Goal: Find contact information: Find contact information

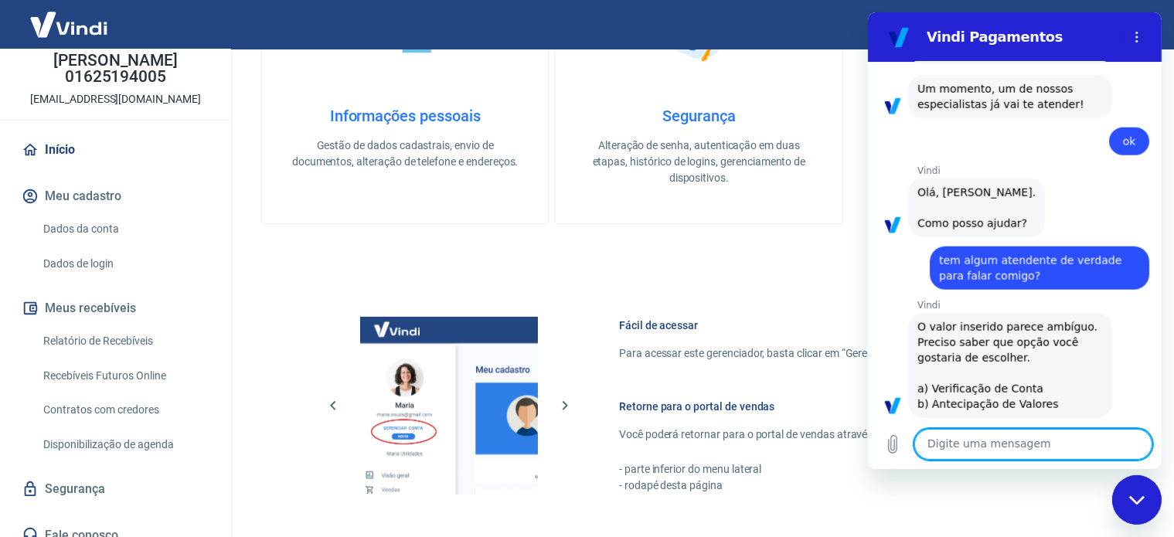
scroll to position [611, 0]
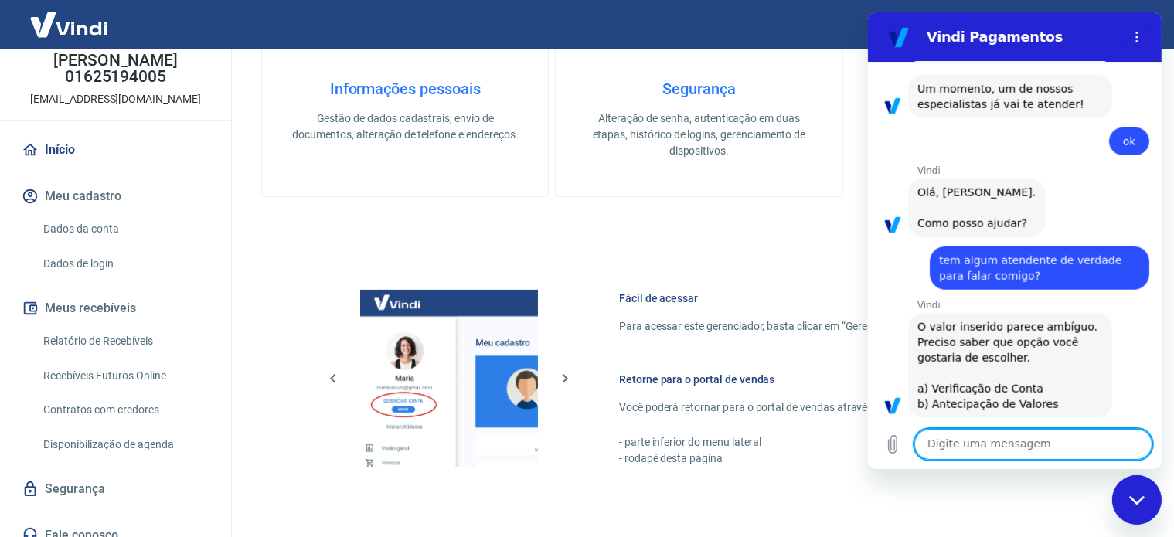
click at [996, 448] on textarea at bounding box center [1033, 444] width 238 height 31
type textarea "A"
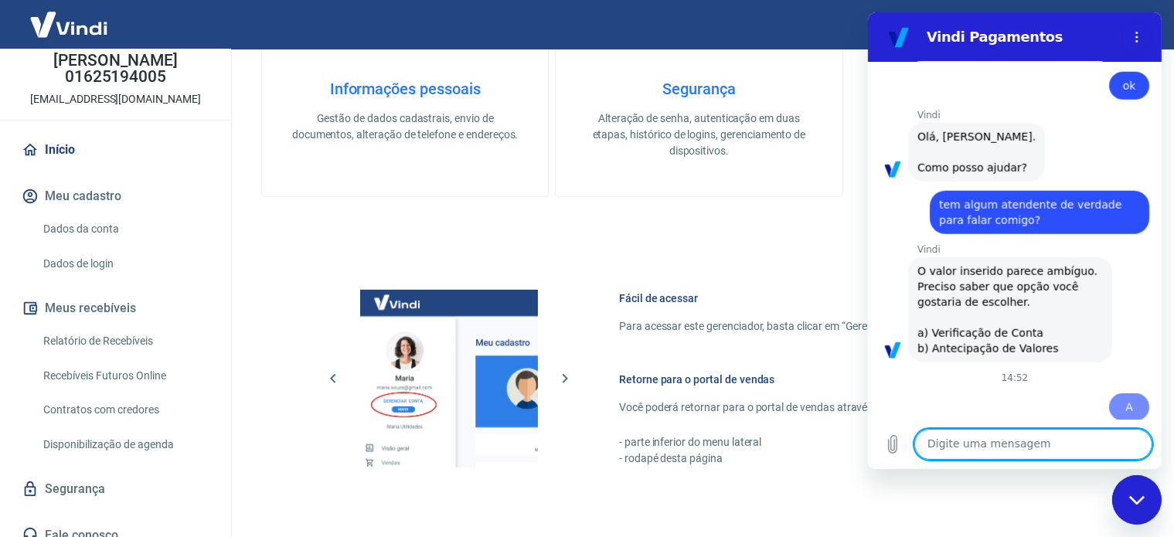
scroll to position [1469, 0]
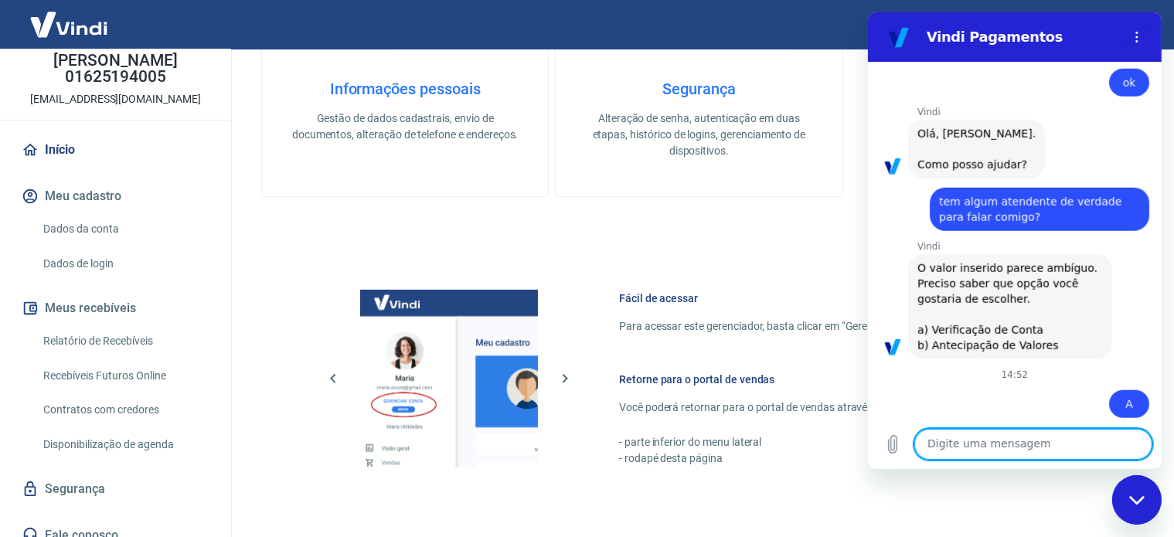
click at [1040, 437] on textarea at bounding box center [1033, 444] width 238 height 31
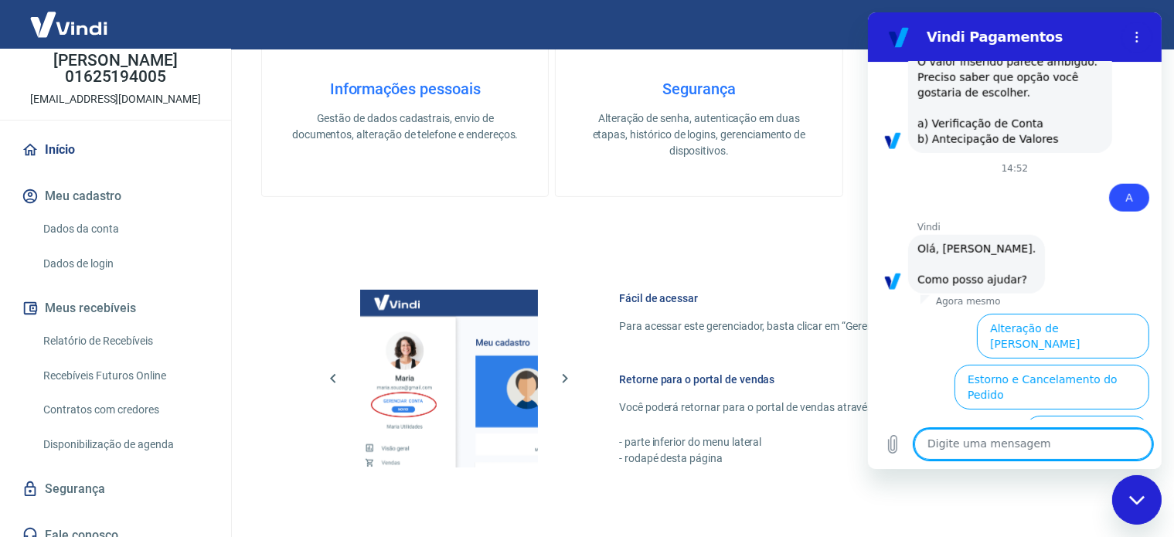
scroll to position [1869, 0]
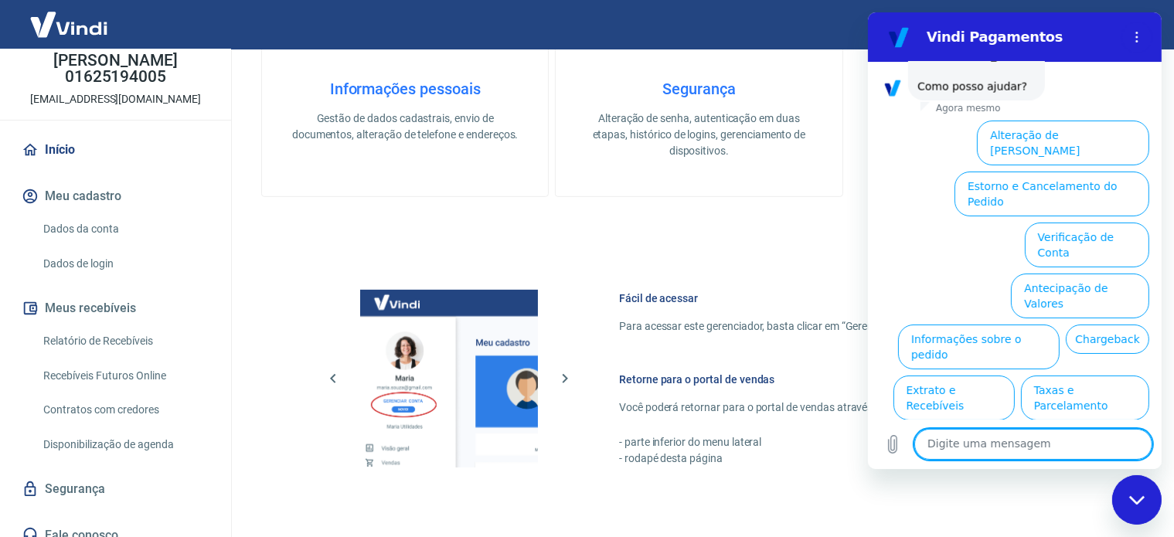
click at [822, 241] on div "ATENÇÃO Estamos realizando adequações em nossa plataforma para atender a Resolu…" at bounding box center [699, 77] width 876 height 1216
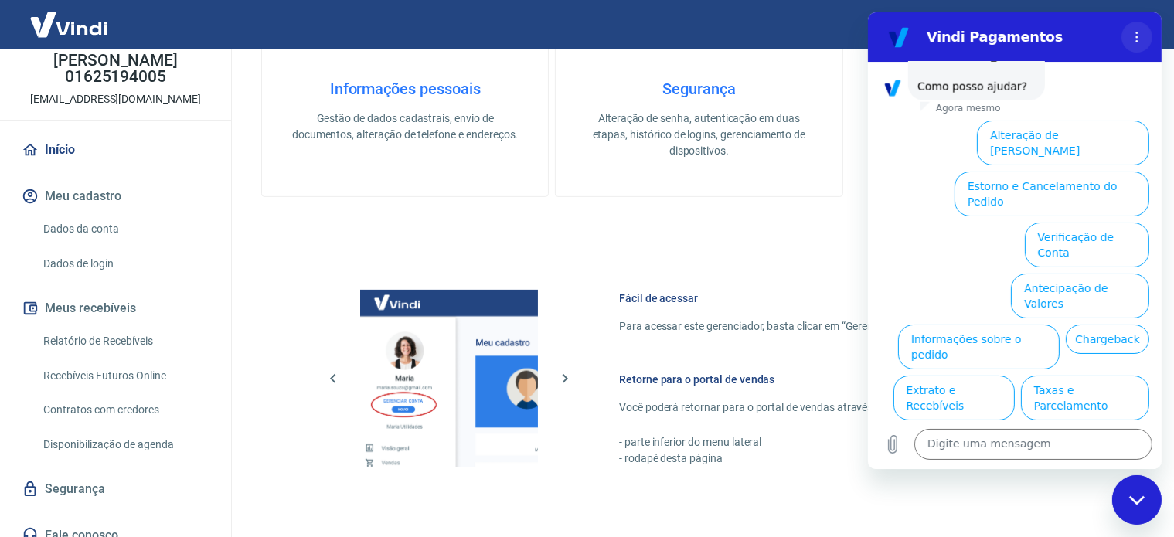
click at [1134, 27] on button "Menu de opções" at bounding box center [1136, 37] width 31 height 31
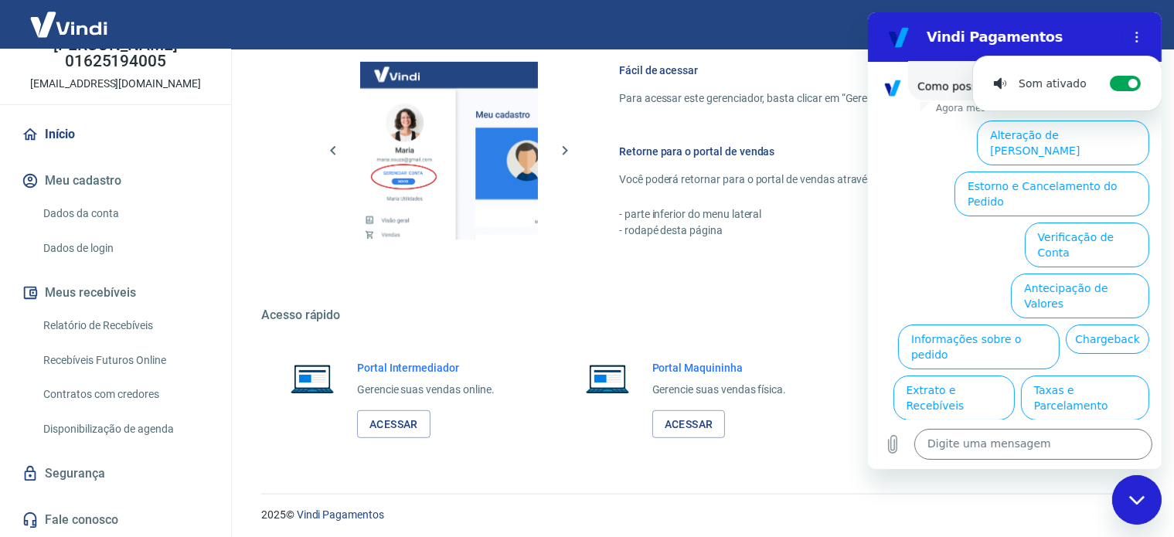
scroll to position [843, 0]
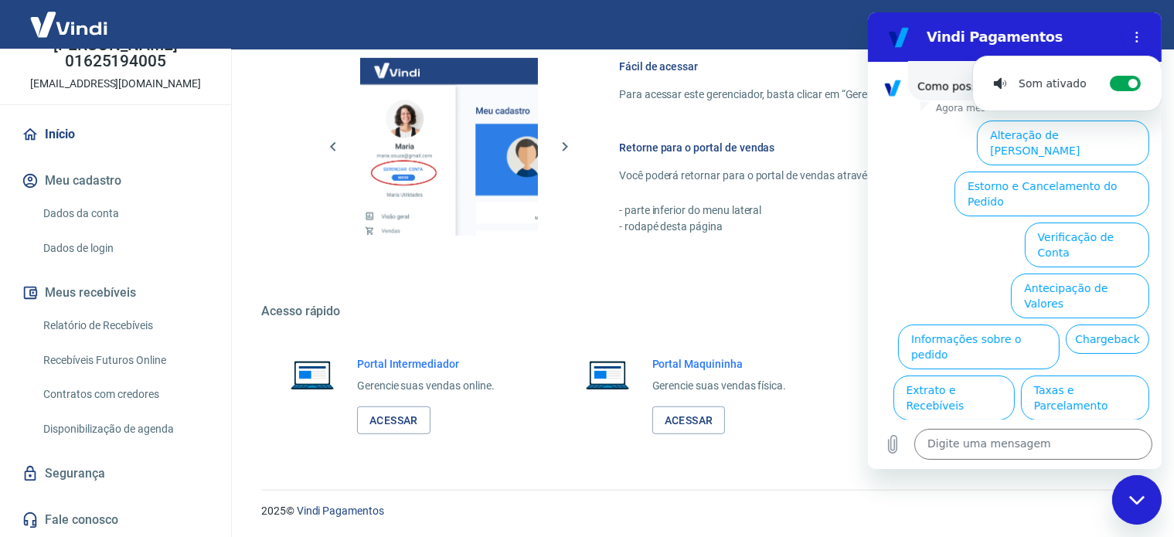
click at [77, 522] on link "Fale conosco" at bounding box center [116, 520] width 194 height 34
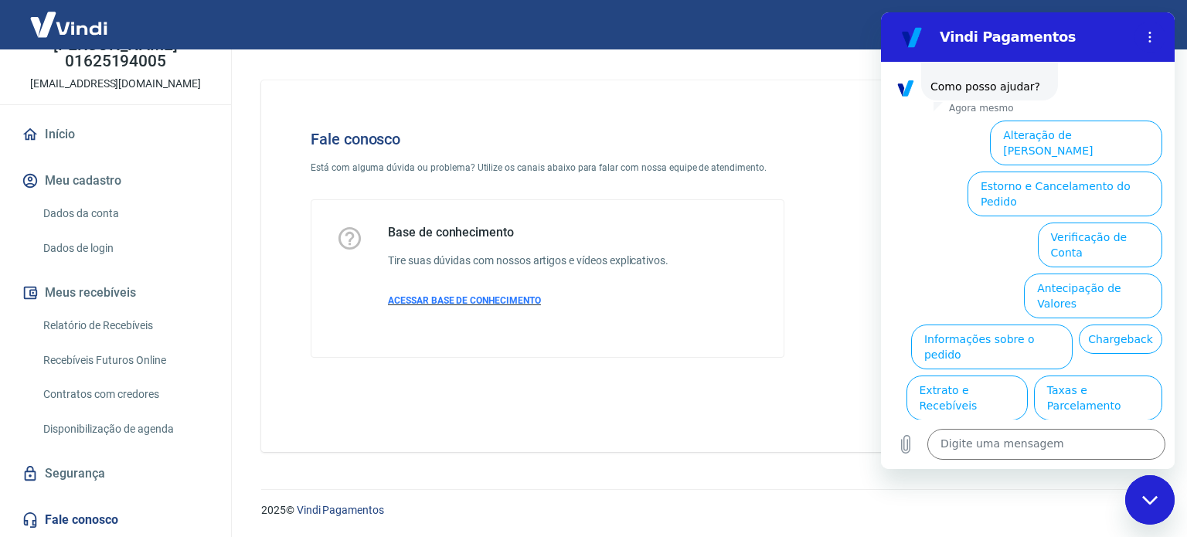
click at [441, 295] on span "ACESSAR BASE DE CONHECIMENTO" at bounding box center [464, 300] width 153 height 11
